Goal: Task Accomplishment & Management: Use online tool/utility

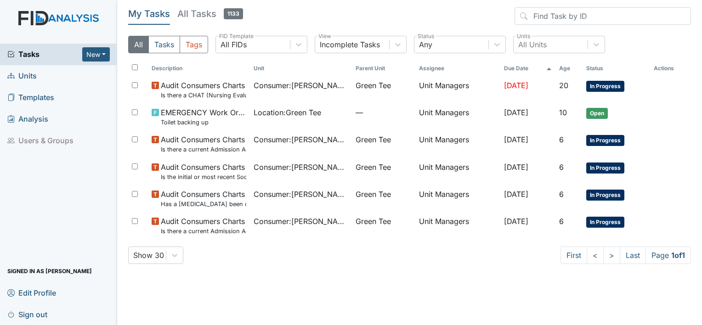
click at [31, 78] on span "Units" at bounding box center [21, 76] width 29 height 14
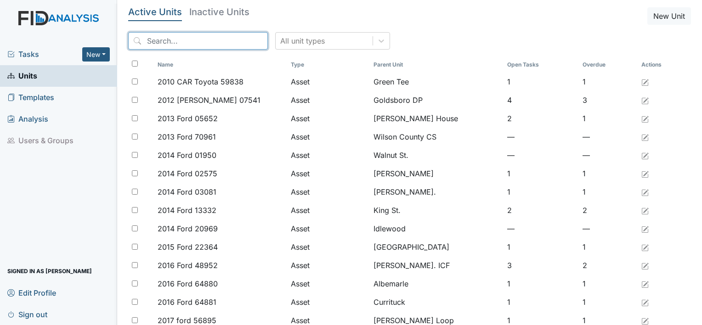
click at [145, 44] on input "search" at bounding box center [198, 40] width 140 height 17
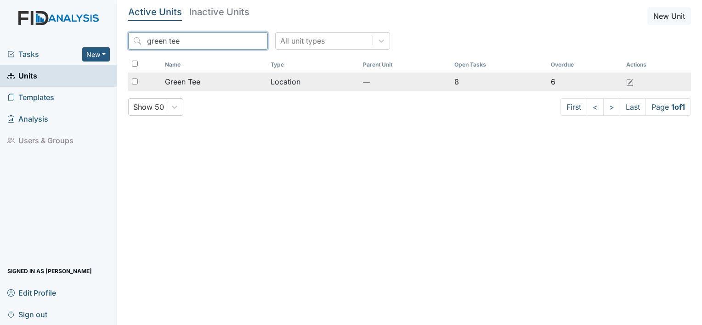
type input "green tee"
click at [186, 82] on span "Green Tee" at bounding box center [182, 81] width 35 height 11
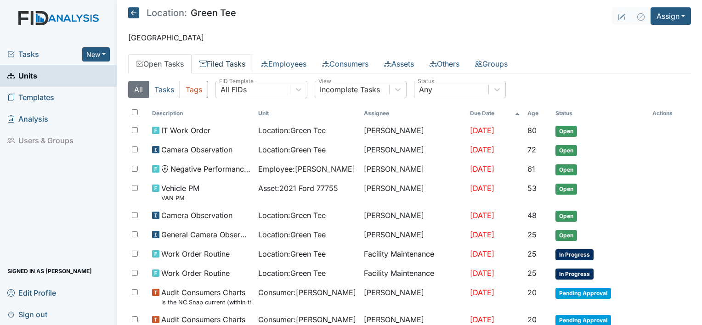
click at [237, 64] on link "Filed Tasks" at bounding box center [223, 63] width 62 height 19
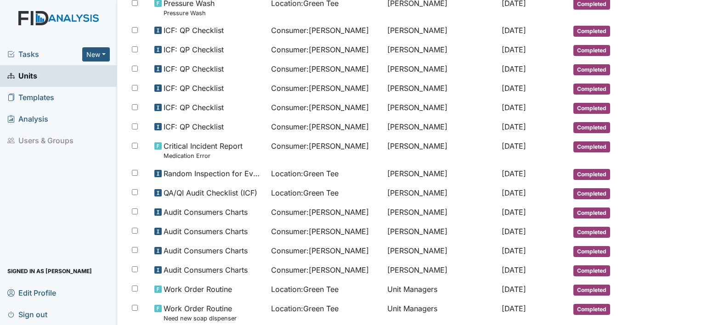
scroll to position [386, 0]
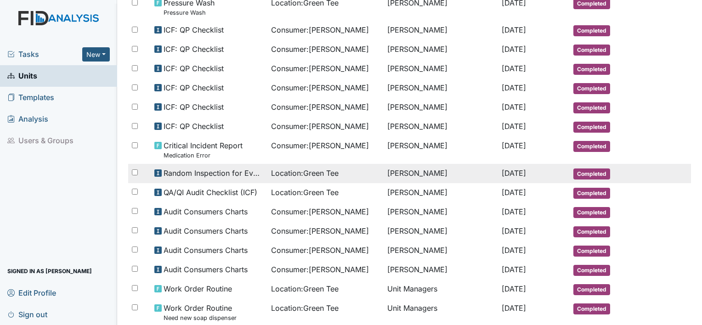
click at [219, 170] on span "Random Inspection for Evening" at bounding box center [214, 173] width 100 height 11
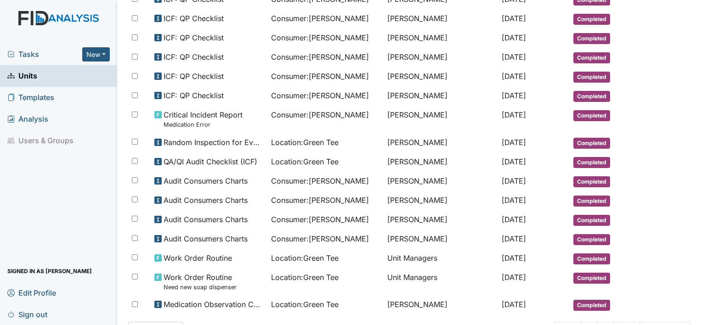
scroll to position [443, 0]
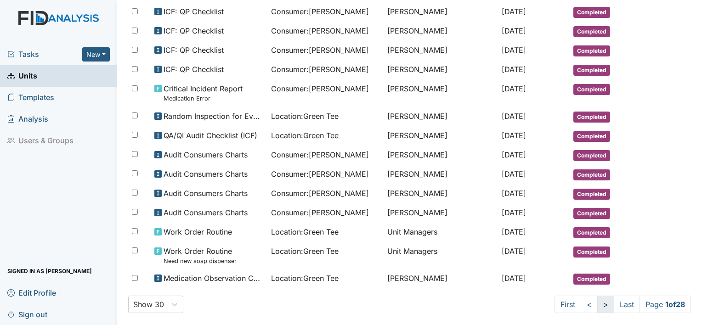
click at [597, 296] on link ">" at bounding box center [605, 304] width 17 height 17
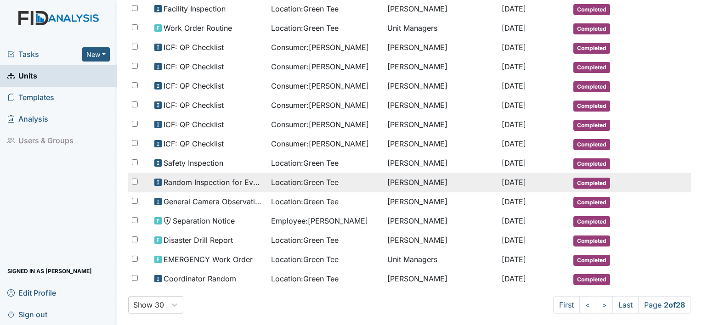
click at [317, 177] on span "Location : Green Tee" at bounding box center [305, 182] width 68 height 11
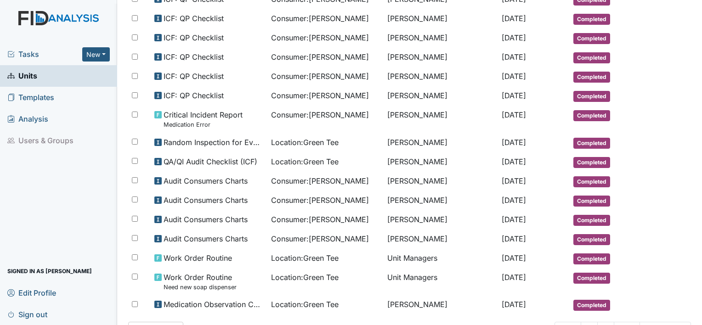
scroll to position [429, 0]
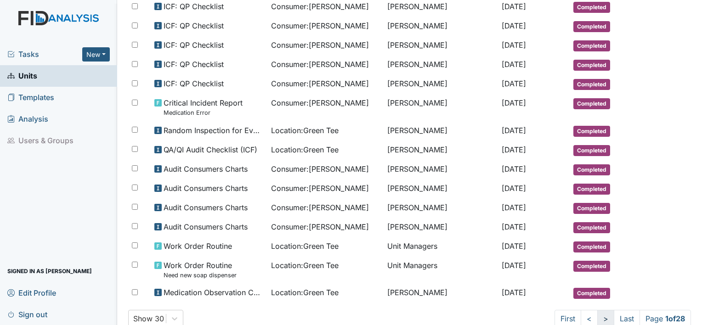
click at [597, 310] on link ">" at bounding box center [605, 318] width 17 height 17
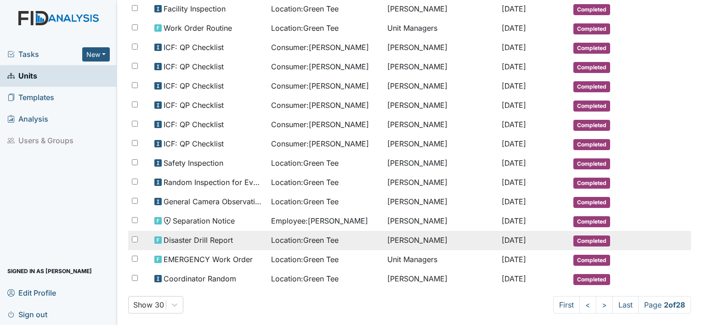
click at [157, 235] on div "Disaster Drill Report" at bounding box center [208, 240] width 109 height 11
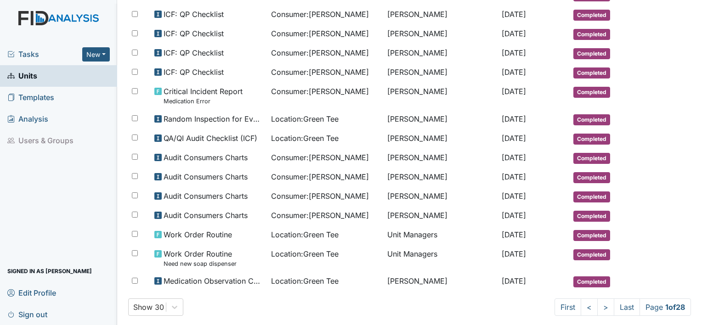
scroll to position [443, 0]
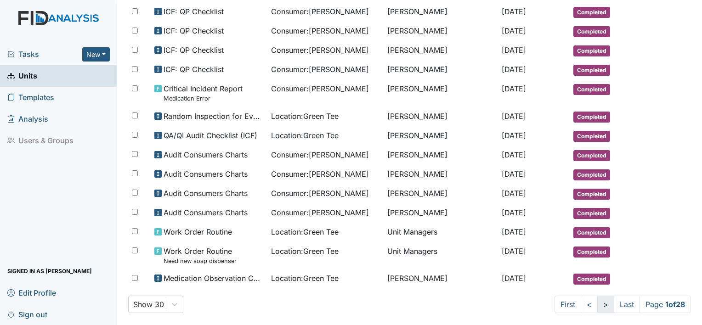
click at [597, 296] on link ">" at bounding box center [605, 304] width 17 height 17
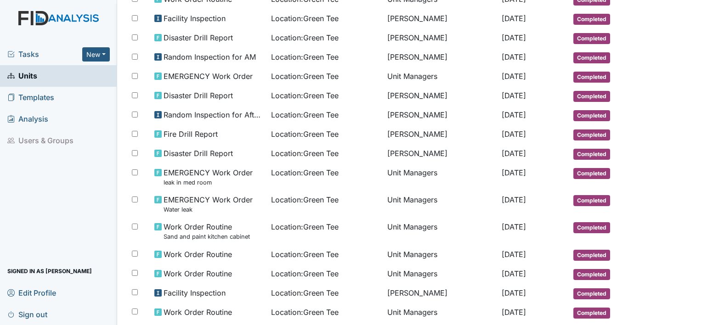
scroll to position [0, 0]
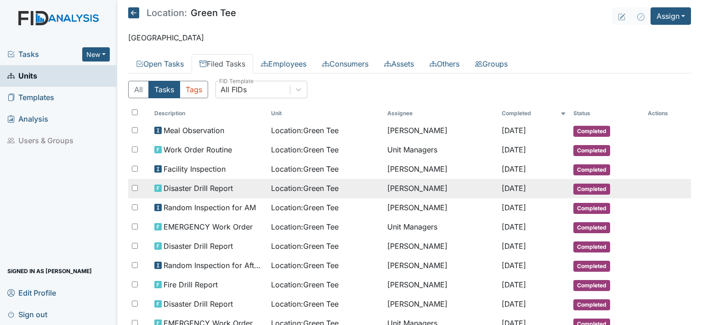
click at [196, 187] on span "Disaster Drill Report" at bounding box center [198, 188] width 69 height 11
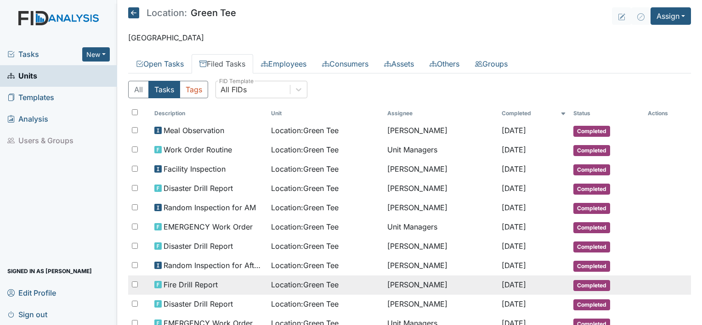
click at [204, 281] on span "Fire Drill Report" at bounding box center [191, 284] width 54 height 11
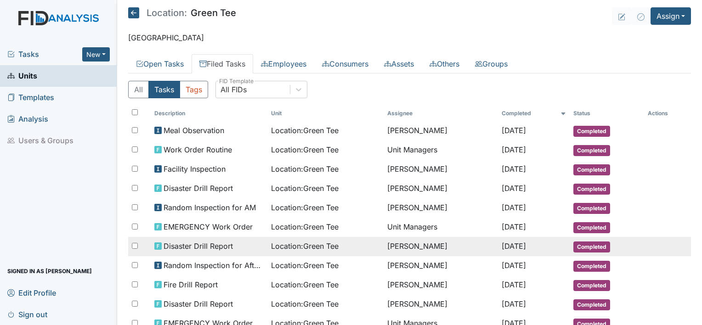
click at [206, 244] on span "Disaster Drill Report" at bounding box center [198, 246] width 69 height 11
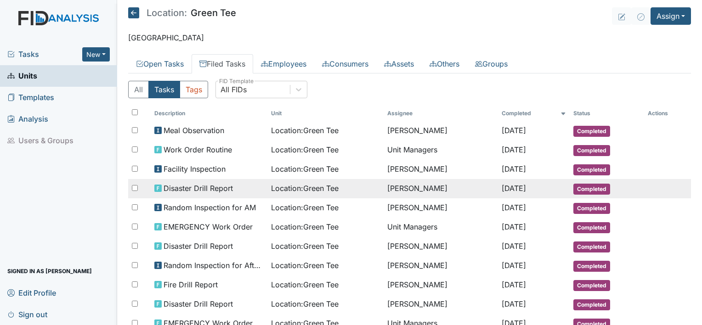
click at [204, 186] on span "Disaster Drill Report" at bounding box center [198, 188] width 69 height 11
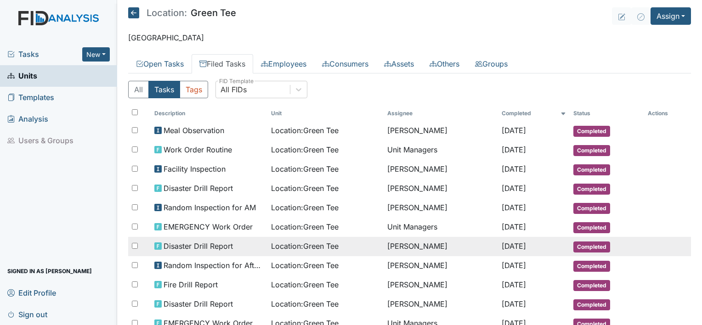
click at [224, 244] on span "Disaster Drill Report" at bounding box center [198, 246] width 69 height 11
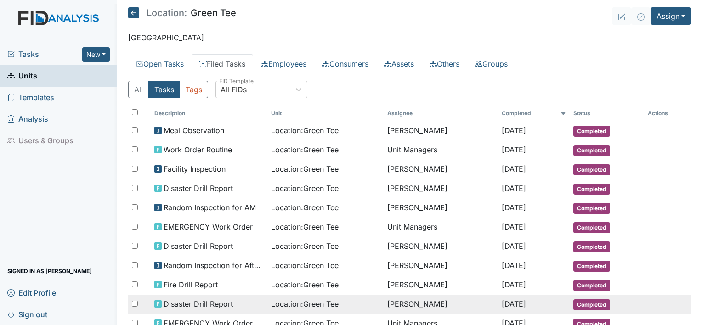
click at [208, 299] on span "Disaster Drill Report" at bounding box center [198, 304] width 69 height 11
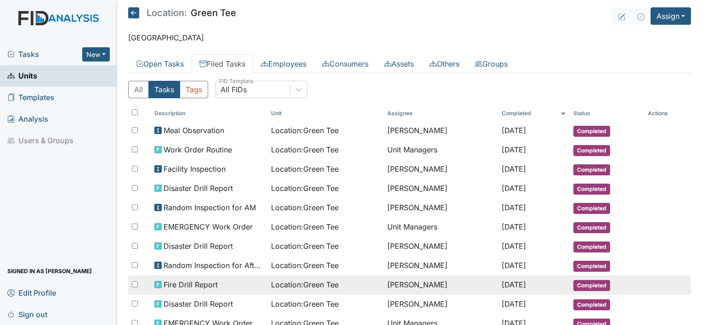
click at [207, 281] on span "Fire Drill Report" at bounding box center [191, 284] width 54 height 11
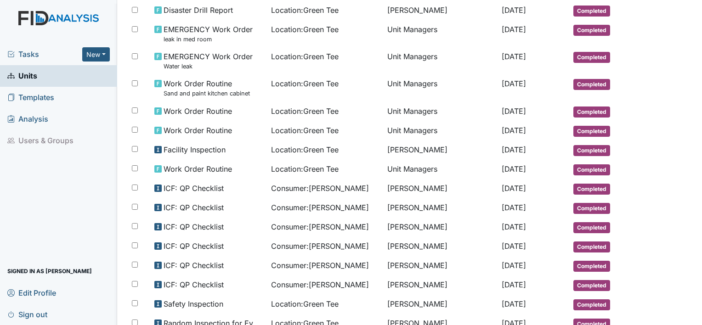
scroll to position [355, 0]
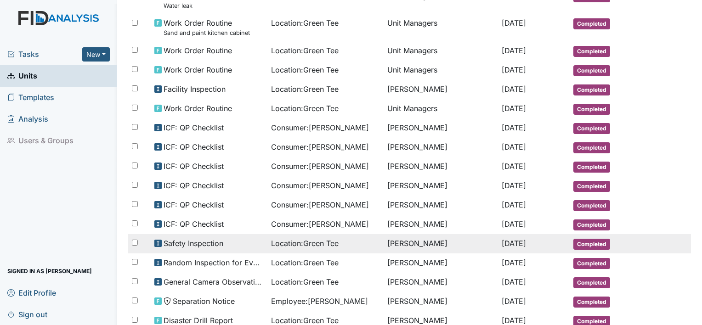
click at [228, 238] on div "Safety Inspection" at bounding box center [208, 243] width 109 height 11
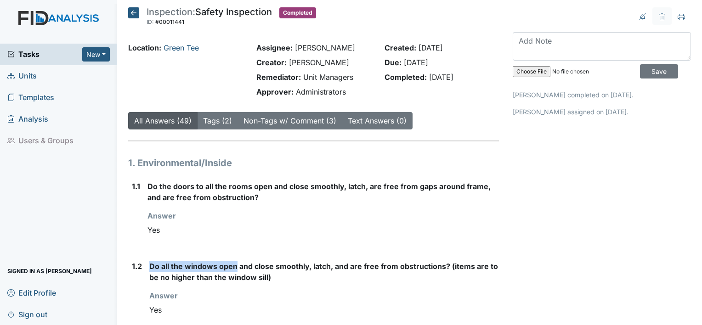
drag, startPoint x: 237, startPoint y: 260, endPoint x: 141, endPoint y: 322, distance: 113.7
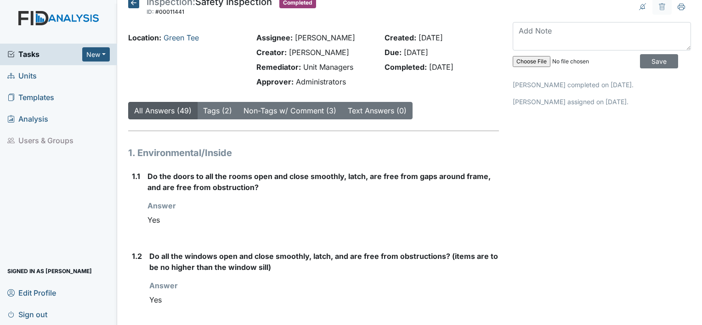
drag, startPoint x: 141, startPoint y: 322, endPoint x: 193, endPoint y: 246, distance: 91.9
